Goal: Information Seeking & Learning: Learn about a topic

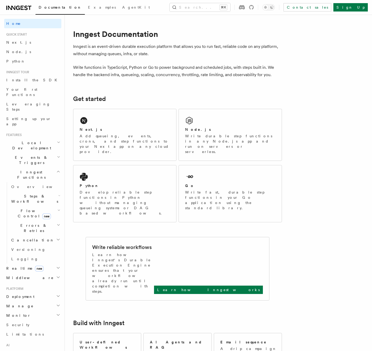
click at [56, 169] on icon "button" at bounding box center [58, 171] width 4 height 4
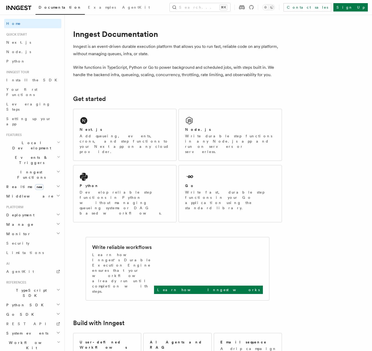
click at [56, 169] on icon "button" at bounding box center [58, 171] width 4 height 4
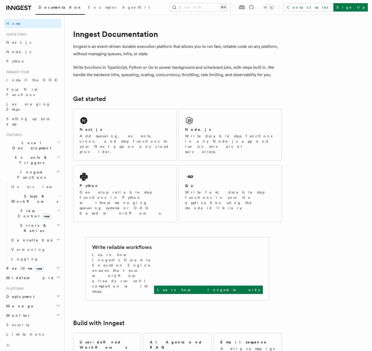
click at [48, 191] on h2 "Steps & Workflows" at bounding box center [35, 198] width 52 height 15
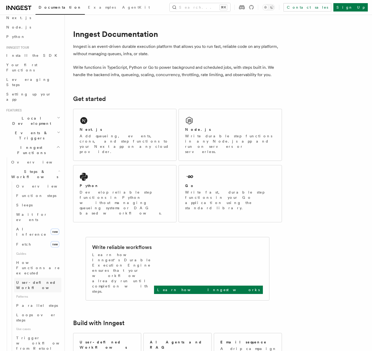
scroll to position [63, 0]
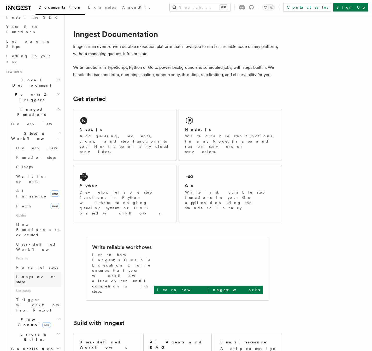
click at [31, 274] on span "Loops over steps" at bounding box center [36, 278] width 40 height 9
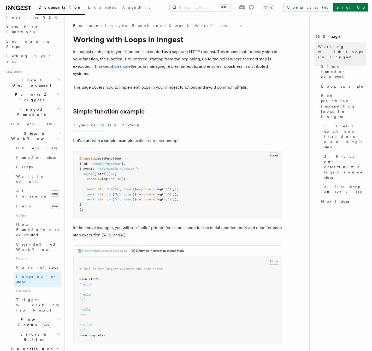
click at [49, 90] on h2 "Events & Triggers" at bounding box center [32, 97] width 57 height 15
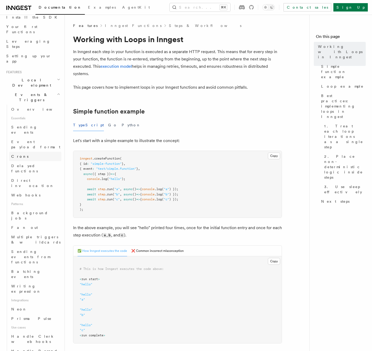
click at [27, 152] on link "Crons" at bounding box center [35, 156] width 52 height 9
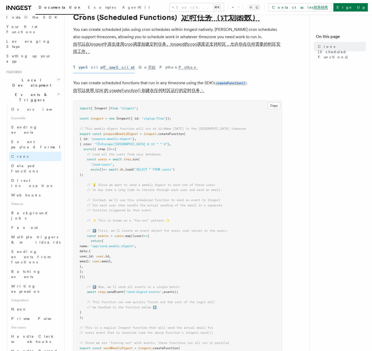
scroll to position [31, 0]
